Goal: Transaction & Acquisition: Obtain resource

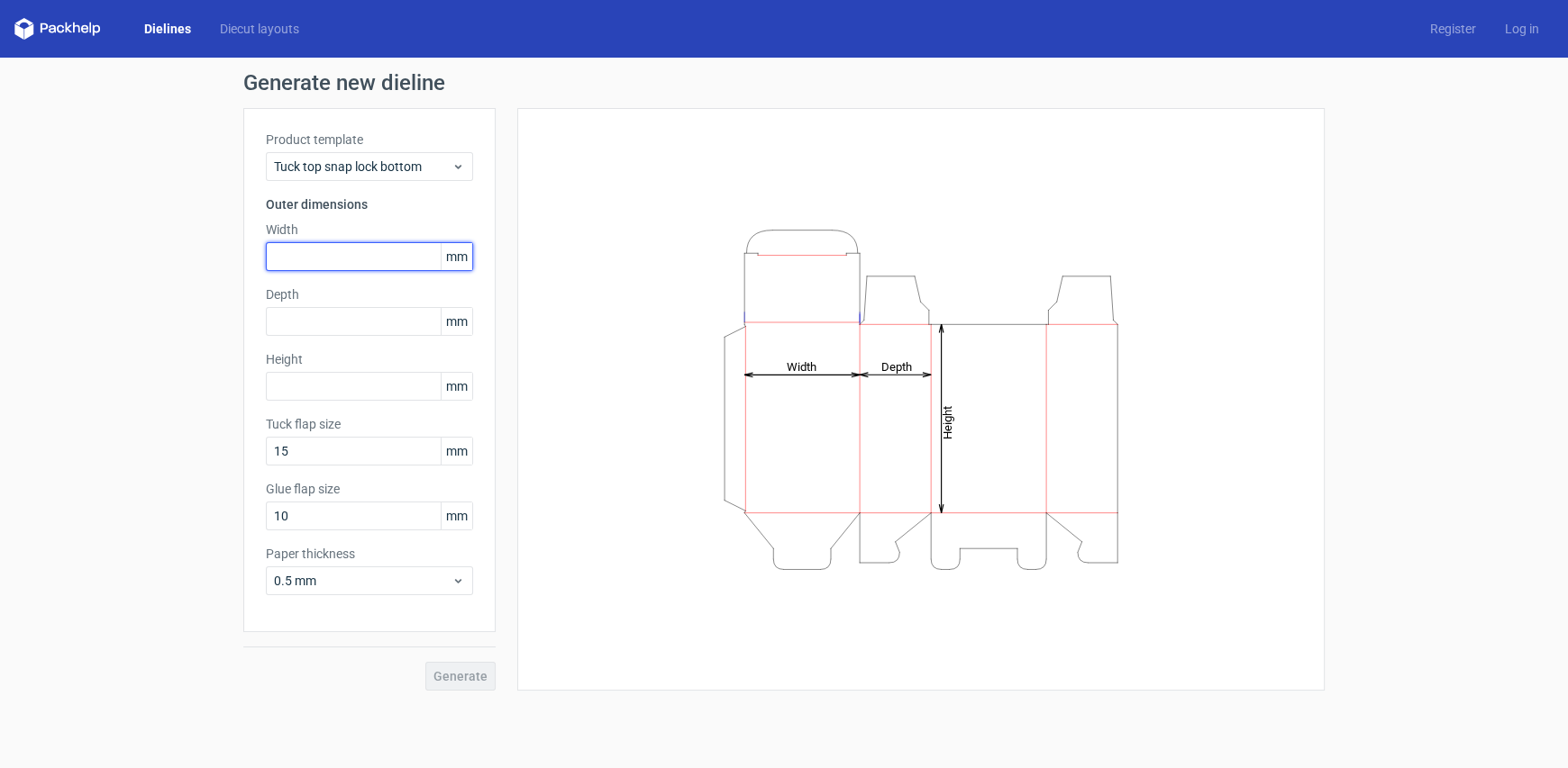
click at [374, 260] on input "text" at bounding box center [369, 257] width 207 height 29
type input "30"
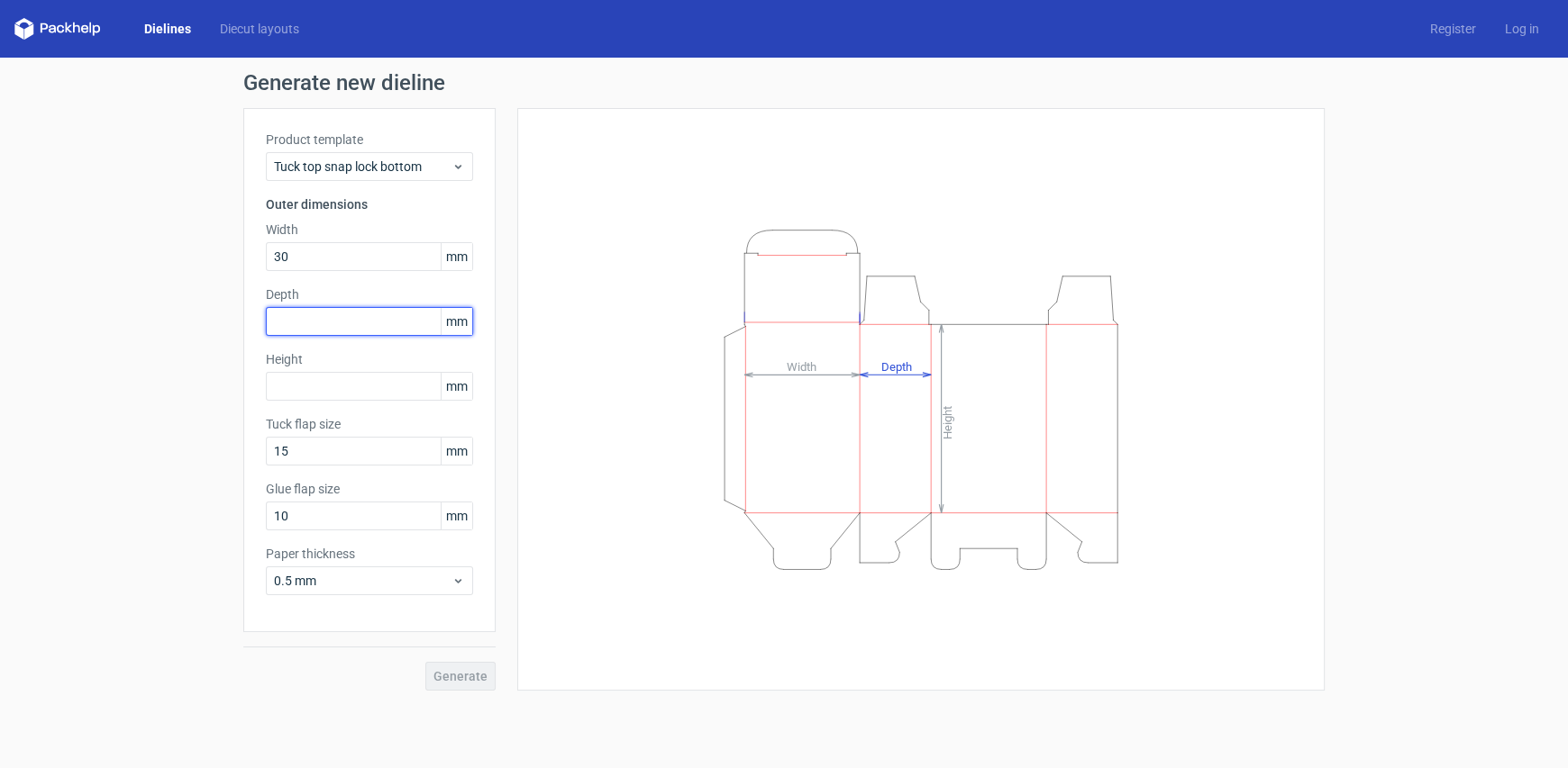
click at [322, 315] on input "text" at bounding box center [369, 322] width 207 height 29
type input "30"
click at [356, 382] on input "text" at bounding box center [369, 386] width 207 height 29
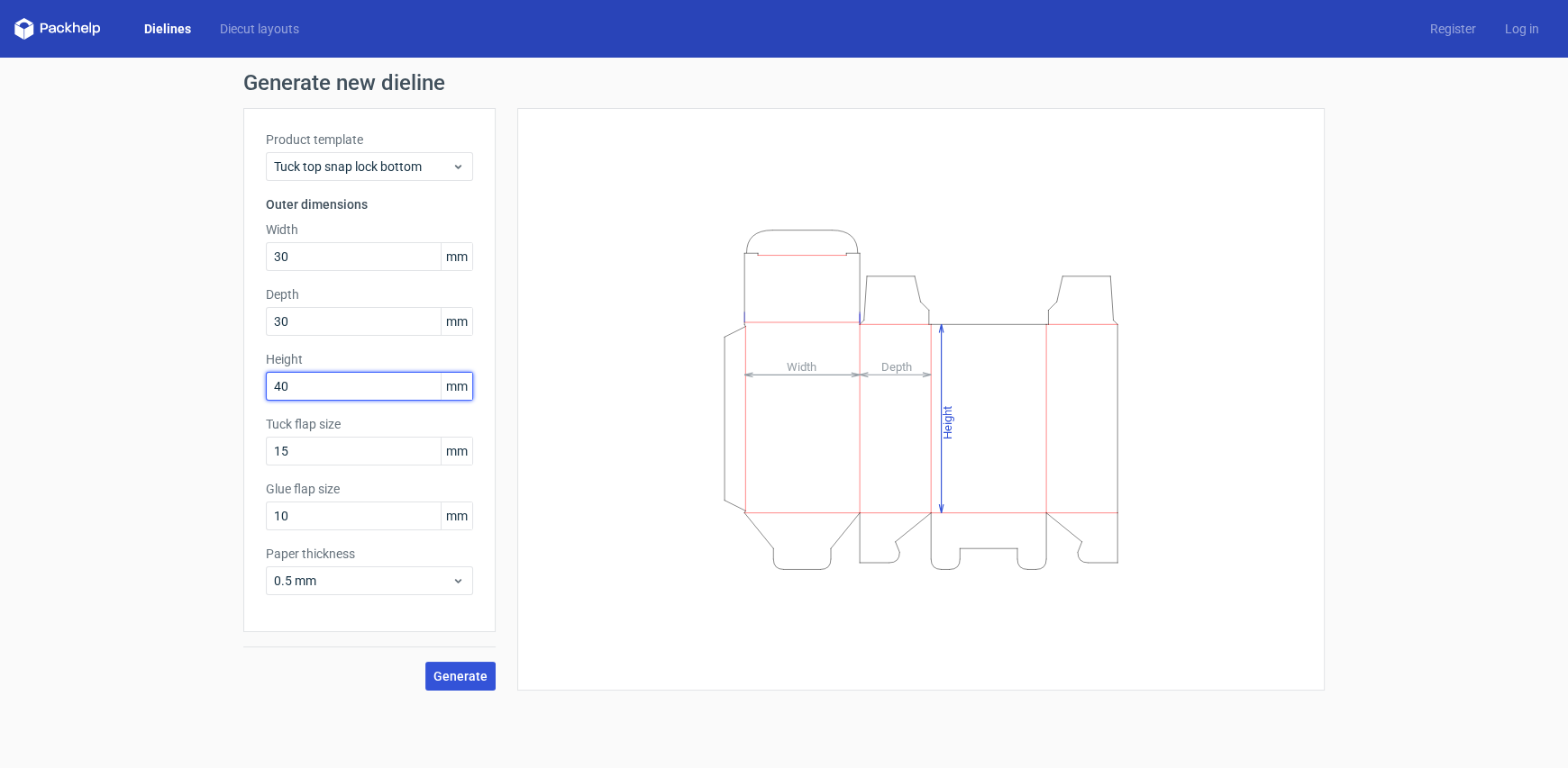
type input "40"
click at [468, 673] on span "Generate" at bounding box center [461, 677] width 54 height 13
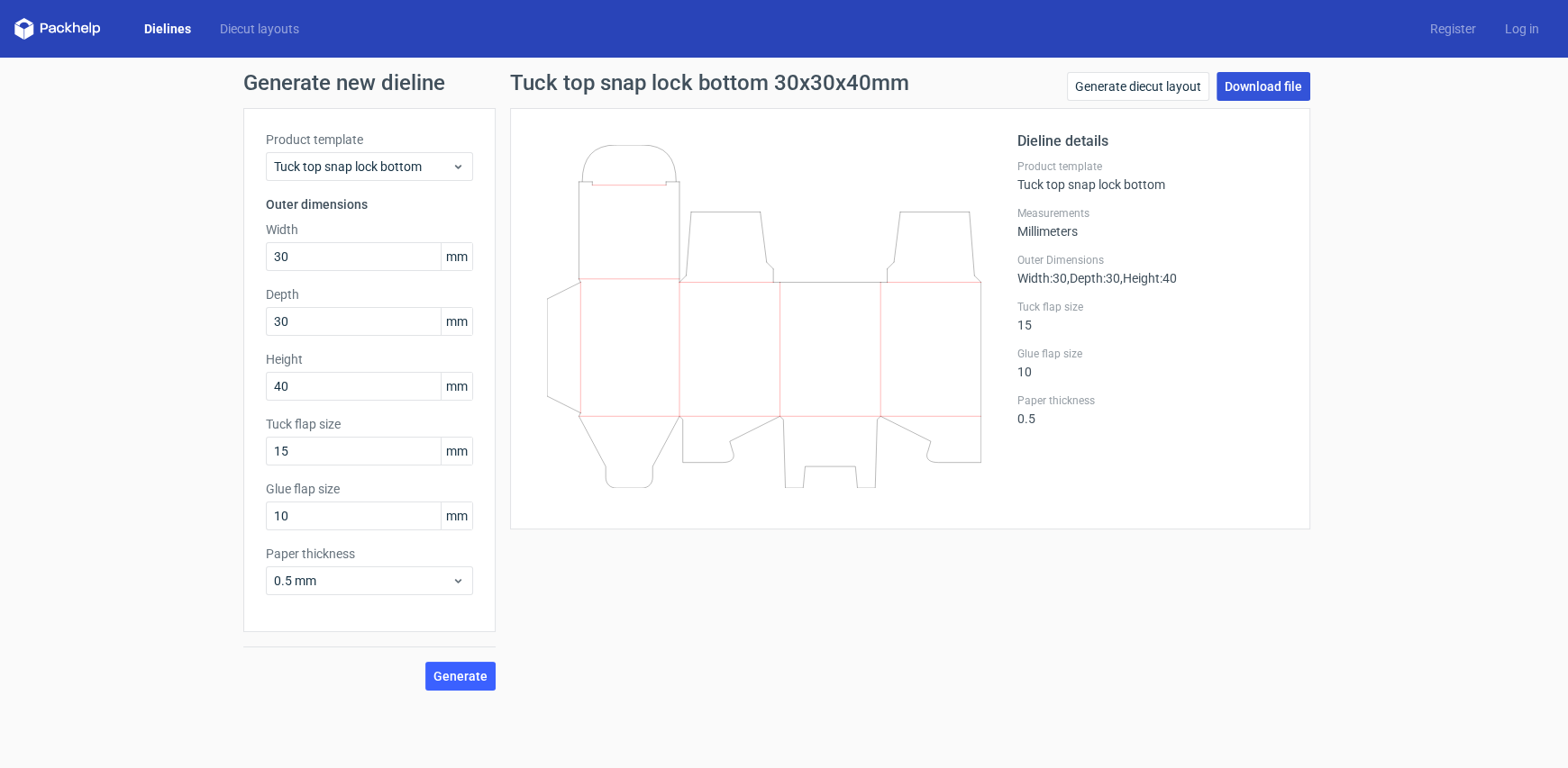
click at [1262, 90] on link "Download file" at bounding box center [1263, 87] width 94 height 29
